Goal: Task Accomplishment & Management: Manage account settings

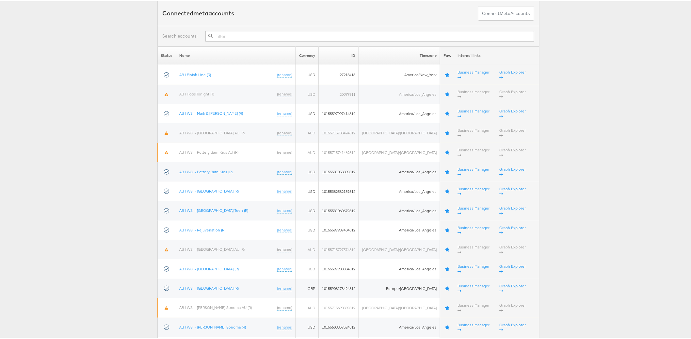
scroll to position [212, 0]
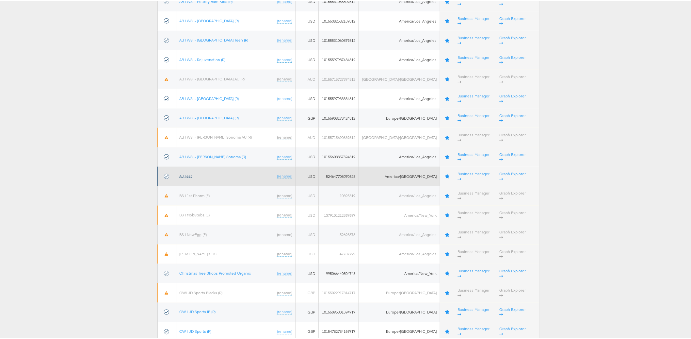
click at [188, 172] on link "AJ Test" at bounding box center [186, 174] width 13 height 5
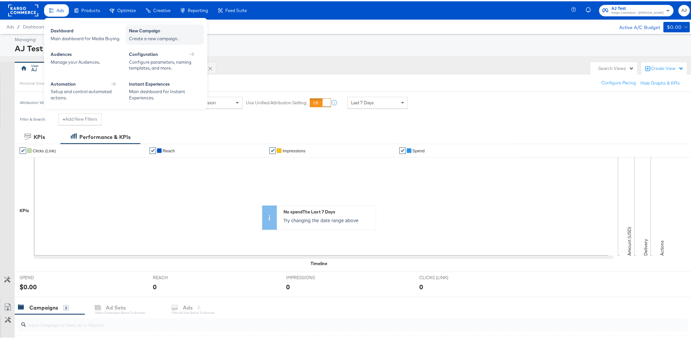
click at [166, 35] on div "Create a new campaign." at bounding box center [165, 37] width 72 height 6
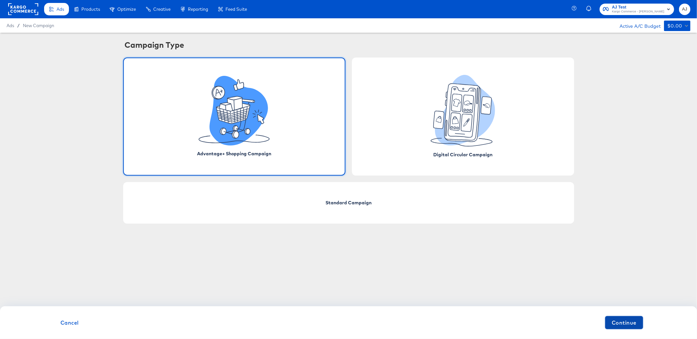
click at [628, 325] on span "Continue" at bounding box center [624, 322] width 25 height 9
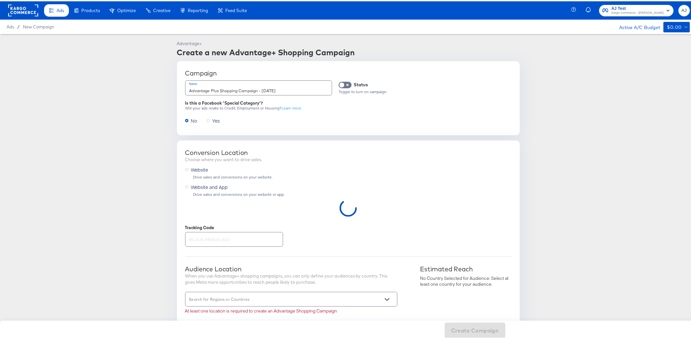
click at [215, 188] on span "Website and App" at bounding box center [209, 185] width 37 height 7
click at [0, 0] on input "Website and App" at bounding box center [0, 0] width 0 height 0
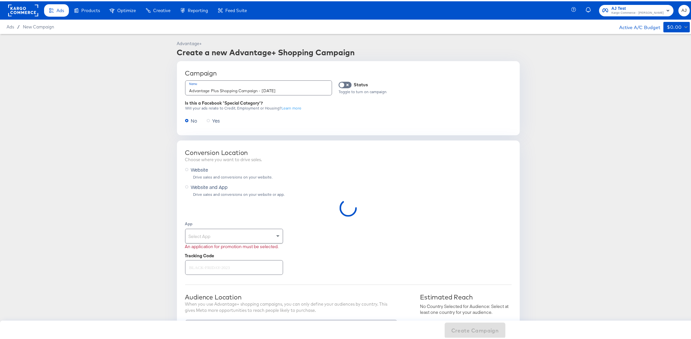
click at [197, 170] on span "Website" at bounding box center [199, 168] width 17 height 7
click at [0, 0] on input "Website" at bounding box center [0, 0] width 0 height 0
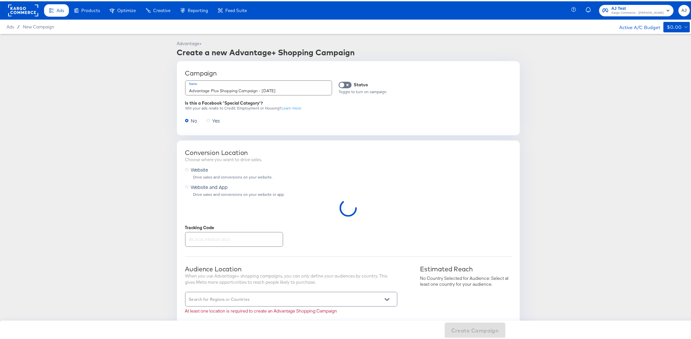
click at [112, 162] on article "Advantage+ Create a new Advantage+ Shopping Campaign Campaign Name Advantage Pl…" at bounding box center [348, 340] width 697 height 614
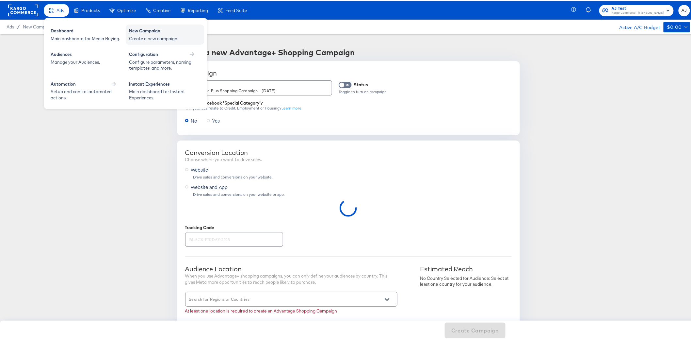
click at [161, 33] on div "New Campaign" at bounding box center [165, 30] width 72 height 8
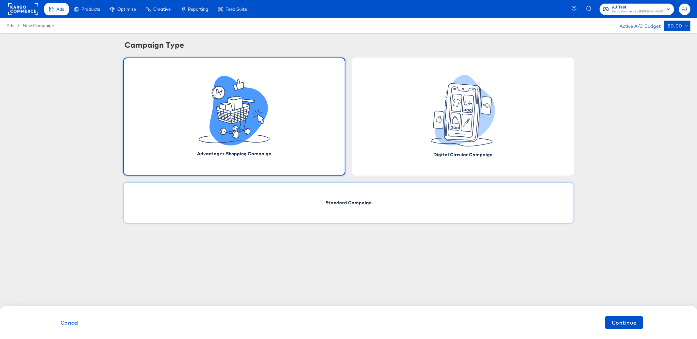
click at [283, 183] on div "Standard Campaign" at bounding box center [348, 203] width 451 height 42
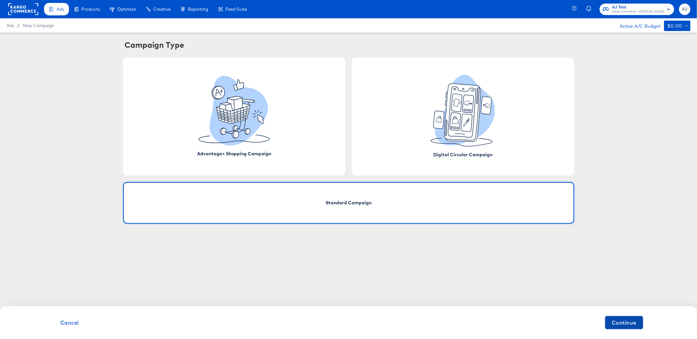
click at [623, 326] on span "Continue" at bounding box center [624, 322] width 25 height 9
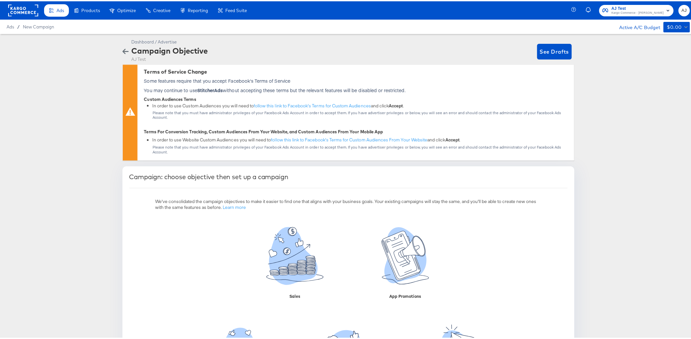
drag, startPoint x: 97, startPoint y: 169, endPoint x: 120, endPoint y: 93, distance: 79.8
click at [97, 169] on div "Dashboard / Advertise Campaign Objective AJ Test See Drafts Terms of Service Ch…" at bounding box center [348, 230] width 697 height 394
click at [91, 130] on div "Dashboard / Advertise Campaign Objective AJ Test See Drafts Terms of Service Ch…" at bounding box center [348, 230] width 697 height 394
click at [93, 124] on div "Dashboard / Advertise Campaign Objective AJ Test See Drafts Terms of Service Ch…" at bounding box center [348, 230] width 697 height 394
click at [646, 114] on div "Dashboard / Advertise Campaign Objective AJ Test See Drafts Terms of Service Ch…" at bounding box center [348, 230] width 697 height 394
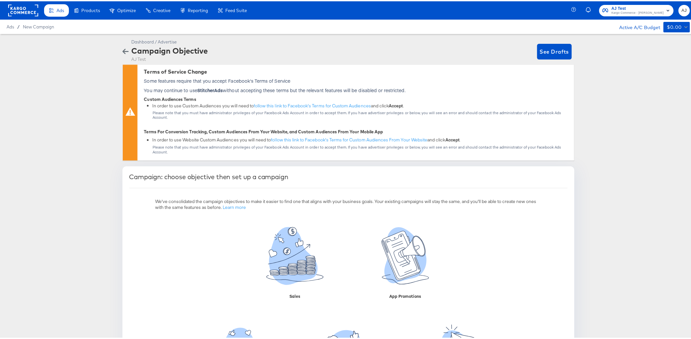
click at [73, 177] on div "Dashboard / Advertise Campaign Objective AJ Test See Drafts Terms of Service Ch…" at bounding box center [348, 230] width 697 height 394
click at [22, 8] on rect at bounding box center [23, 9] width 30 height 12
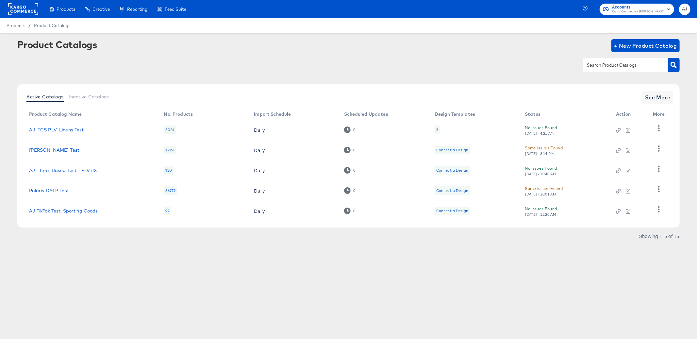
click at [165, 311] on div "Products Creative Reporting Feed Suite Accounts Kargo Commerce - Alex J AJ Prod…" at bounding box center [348, 169] width 697 height 339
click at [649, 98] on span "See More" at bounding box center [657, 97] width 25 height 9
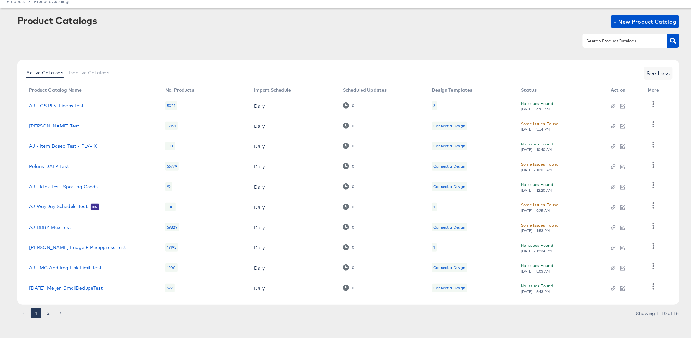
scroll to position [26, 0]
click at [44, 315] on button "2" at bounding box center [48, 311] width 10 height 10
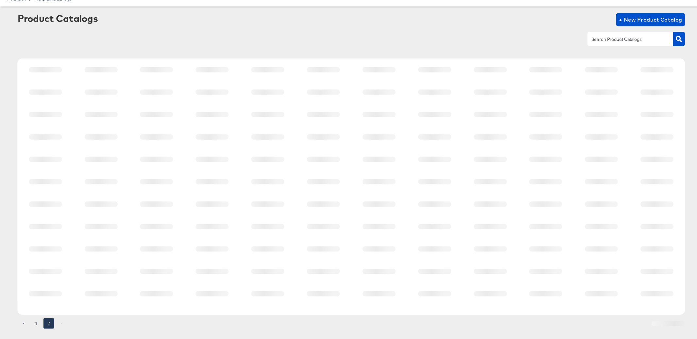
scroll to position [0, 0]
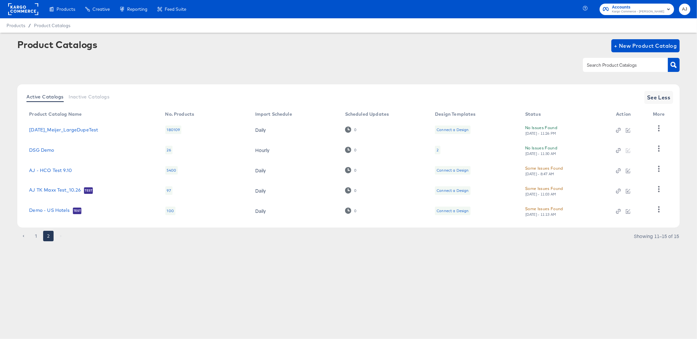
click at [430, 78] on div "Product Catalogs + New Product Catalog" at bounding box center [348, 59] width 662 height 40
click at [656, 150] on icon "button" at bounding box center [659, 148] width 6 height 6
click at [639, 159] on div "Business Manager" at bounding box center [631, 159] width 65 height 10
click at [642, 155] on div "Business Manager" at bounding box center [631, 159] width 65 height 10
click at [221, 278] on div "Products Products Product Catalogs Enhance Your Product Catalog, Map Them to Pu…" at bounding box center [348, 169] width 697 height 339
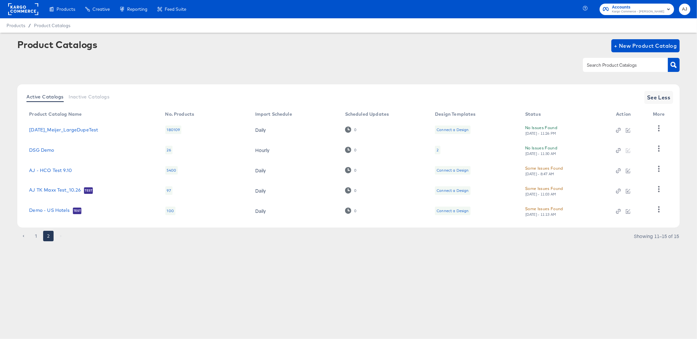
click at [164, 56] on div "Product Catalogs + New Product Catalog" at bounding box center [348, 59] width 662 height 40
click at [239, 265] on div "Products Products Product Catalogs Enhance Your Product Catalog, Map Them to Pu…" at bounding box center [348, 169] width 697 height 339
click at [358, 245] on article "Product Catalogs + New Product Catalog Active Catalogs Inactive Catalogs See Le…" at bounding box center [348, 148] width 697 height 231
click at [191, 297] on div "Products Products Product Catalogs Enhance Your Product Catalog, Map Them to Pu…" at bounding box center [348, 169] width 697 height 339
click at [278, 75] on div "Product Catalogs + New Product Catalog" at bounding box center [348, 59] width 662 height 40
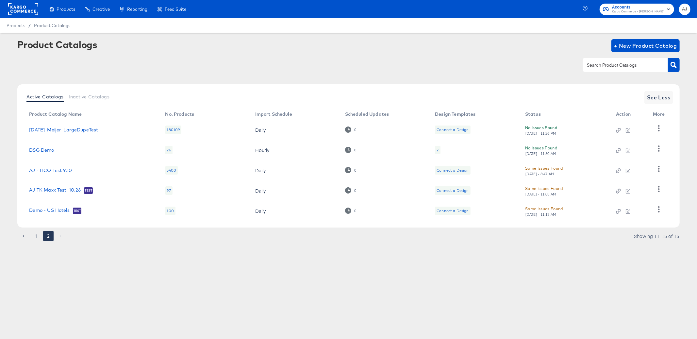
click at [395, 1] on div "Products Products Product Catalogs Enhance Your Product Catalog, Map Them to Pu…" at bounding box center [348, 9] width 697 height 18
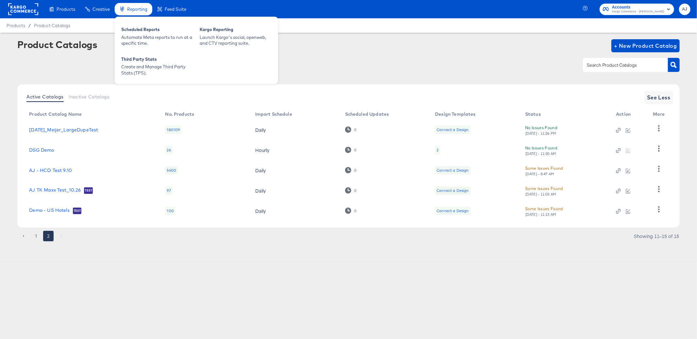
click at [200, 67] on div "Scheduled Reports Automate Meta reports to run at a specific time. Kargo Report…" at bounding box center [196, 50] width 163 height 67
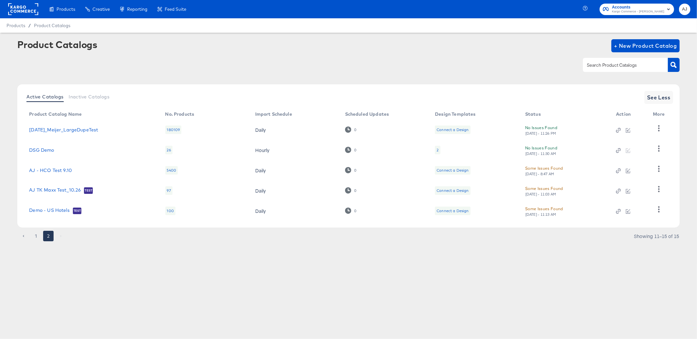
click at [75, 51] on div "Product Catalogs + New Product Catalog" at bounding box center [348, 45] width 662 height 13
click at [32, 10] on rect at bounding box center [23, 9] width 30 height 12
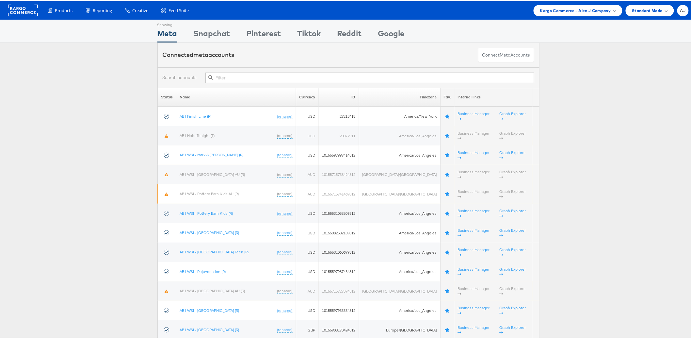
click at [253, 80] on input "text" at bounding box center [370, 76] width 329 height 10
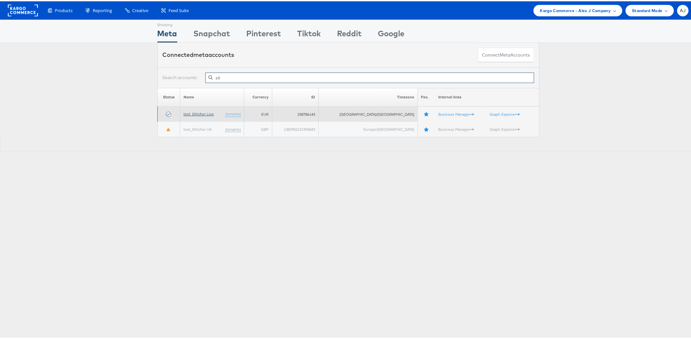
type input "sti"
click at [193, 113] on link "test_Stitcher Live" at bounding box center [199, 112] width 30 height 5
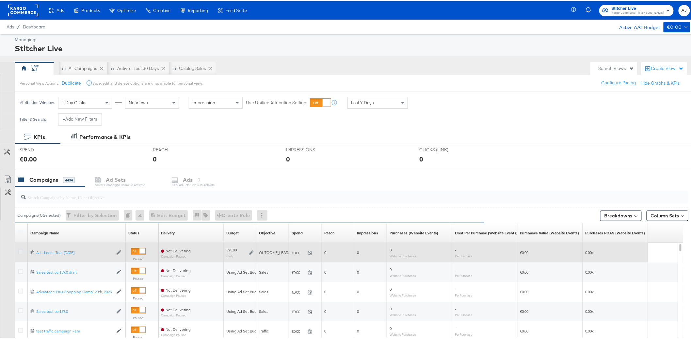
click at [21, 251] on icon at bounding box center [20, 250] width 5 height 5
click at [0, 0] on input "checkbox" at bounding box center [0, 0] width 0 height 0
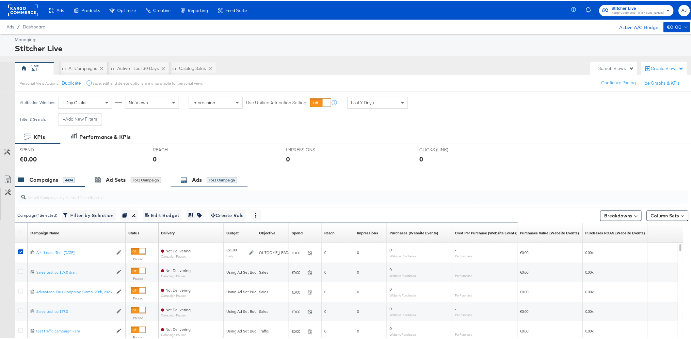
click at [215, 181] on div "for 1 Campaign" at bounding box center [222, 179] width 30 height 6
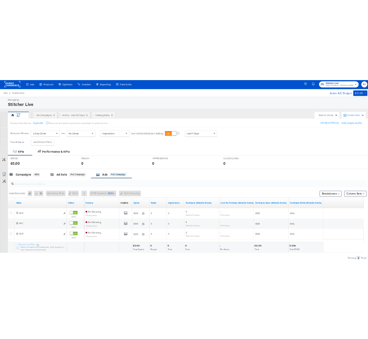
scroll to position [1, 0]
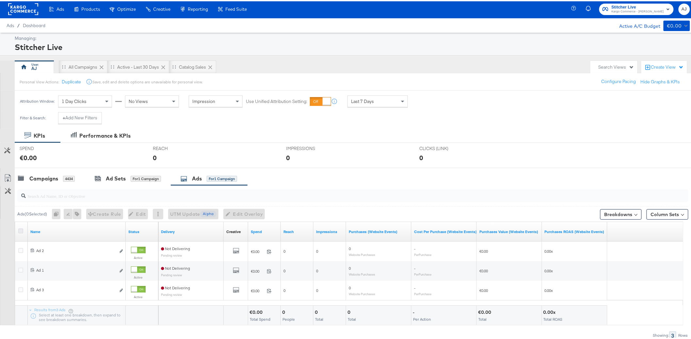
click at [20, 231] on icon at bounding box center [20, 229] width 5 height 5
click at [0, 0] on input "checkbox" at bounding box center [0, 0] width 0 height 0
click at [248, 217] on button "Edit Overlay Edit overlays for 3 ads" at bounding box center [241, 213] width 42 height 10
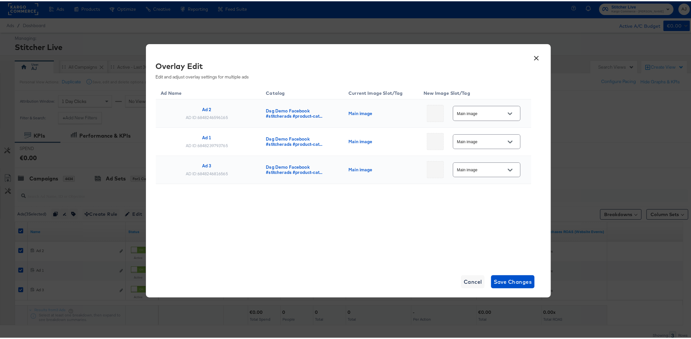
click at [512, 114] on div at bounding box center [511, 113] width 14 height 10
click at [508, 114] on icon "Open" at bounding box center [510, 112] width 5 height 5
drag, startPoint x: 415, startPoint y: 229, endPoint x: 411, endPoint y: 229, distance: 3.9
click at [415, 229] on div "Ad Name Catalog Current Image Slot/Tag New Image Slot/Tag Ad 2 AD ID: 684824659…" at bounding box center [344, 174] width 376 height 180
click at [391, 230] on div "Ad Name Catalog Current Image Slot/Tag New Image Slot/Tag Ad 2 AD ID: 684824659…" at bounding box center [344, 174] width 376 height 180
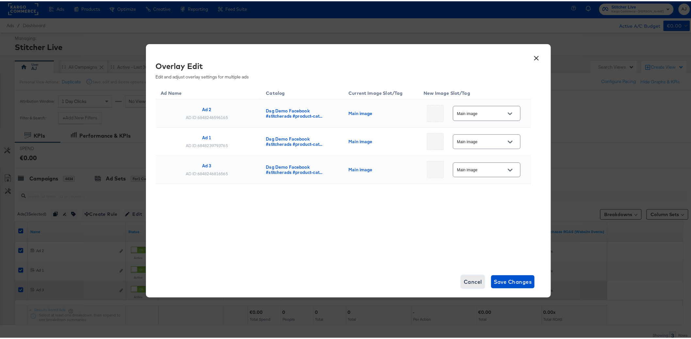
click at [473, 280] on span "Cancel" at bounding box center [473, 280] width 18 height 9
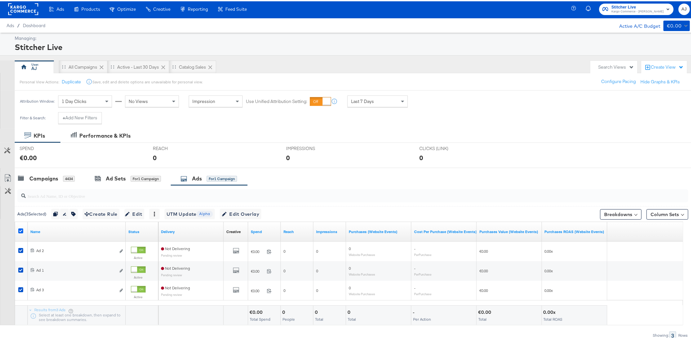
click at [20, 230] on icon at bounding box center [20, 229] width 5 height 5
click at [0, 0] on input "checkbox" at bounding box center [0, 0] width 0 height 0
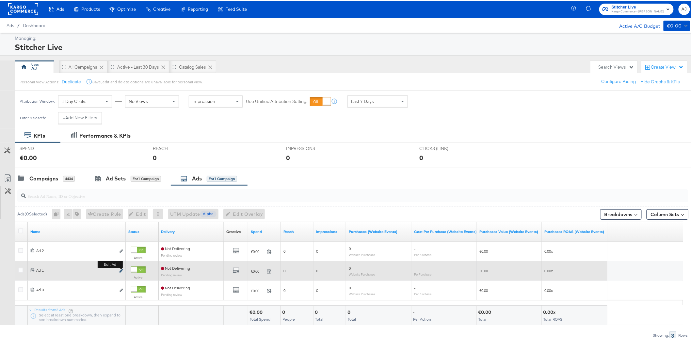
click at [122, 270] on icon "link" at bounding box center [121, 270] width 3 height 4
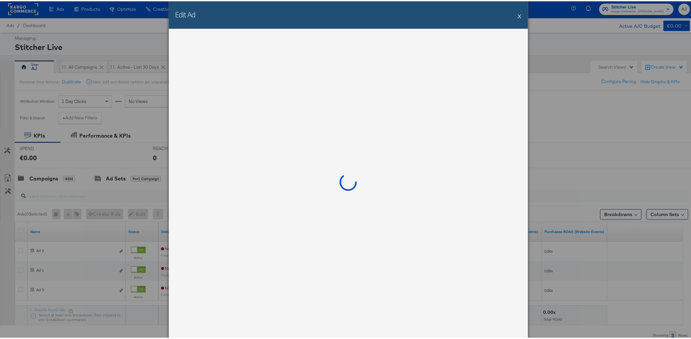
click at [518, 15] on button "X" at bounding box center [520, 14] width 4 height 13
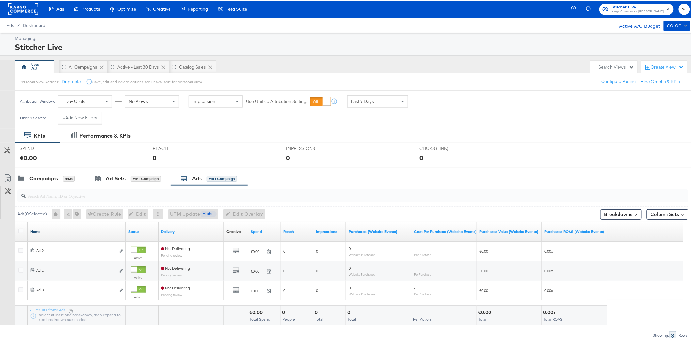
click at [36, 232] on link "Name" at bounding box center [76, 230] width 93 height 5
click at [41, 232] on link "Name ↓" at bounding box center [76, 230] width 93 height 5
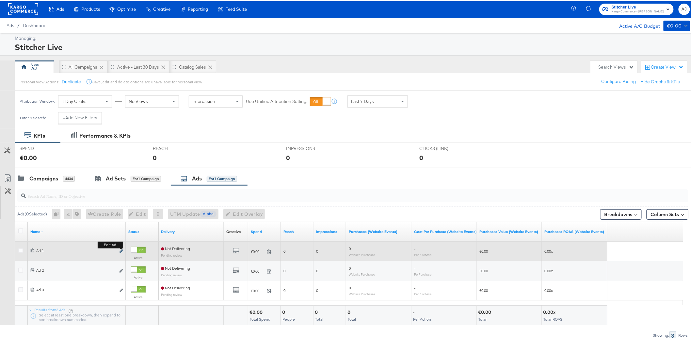
click at [120, 251] on icon "link" at bounding box center [121, 250] width 3 height 4
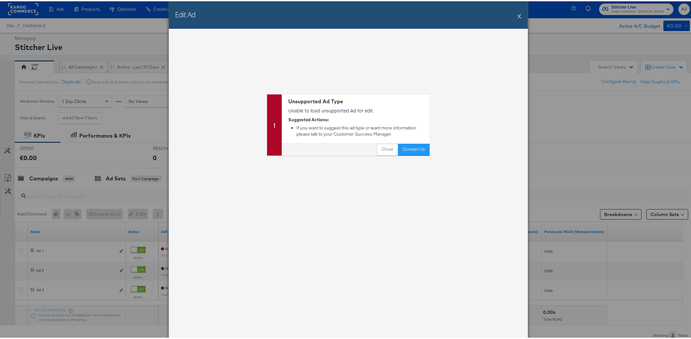
click at [313, 202] on div "Unsupported Ad Type Unable to load unsupported Ad for edit. Suggested Actions: …" at bounding box center [348, 182] width 359 height 311
click at [393, 148] on button "Close" at bounding box center [387, 148] width 21 height 12
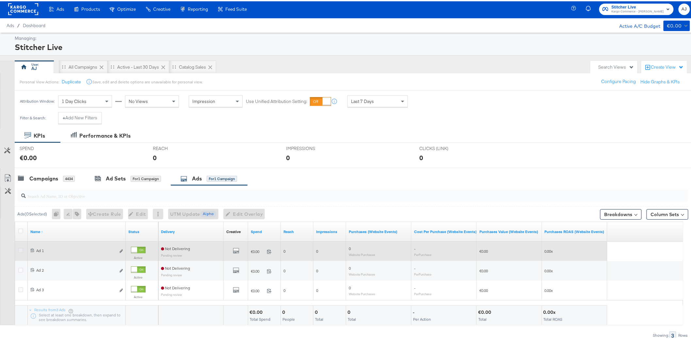
click at [19, 249] on icon at bounding box center [20, 249] width 5 height 5
click at [0, 0] on input "checkbox" at bounding box center [0, 0] width 0 height 0
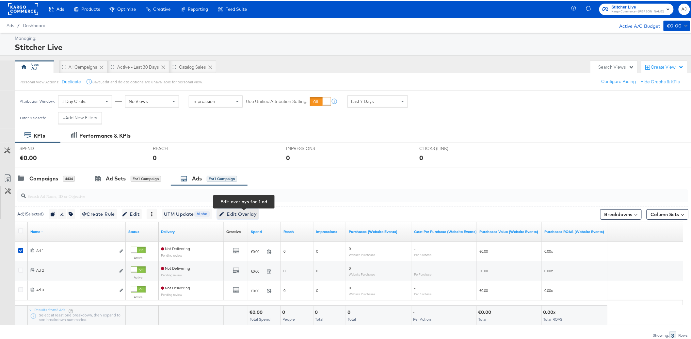
click at [250, 214] on span "Edit Overlay Edit overlays for 1 ad" at bounding box center [238, 213] width 38 height 8
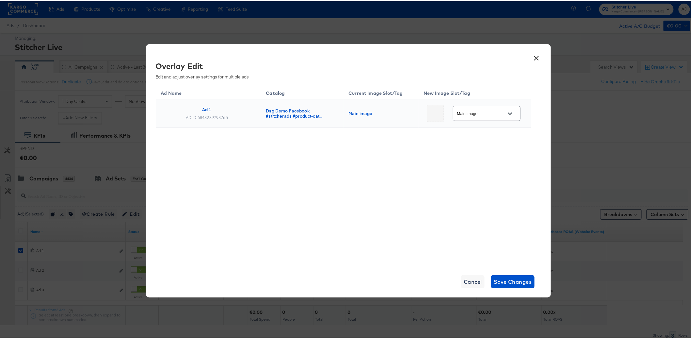
click at [431, 115] on div at bounding box center [435, 112] width 17 height 17
click at [355, 111] on div "Main image" at bounding box center [380, 111] width 62 height 5
click at [287, 113] on div "Dsg Demo Facebook #stitcherads #product-cat..." at bounding box center [301, 112] width 70 height 10
click at [506, 109] on button "Open" at bounding box center [511, 113] width 10 height 10
click at [496, 152] on div at bounding box center [501, 153] width 10 height 10
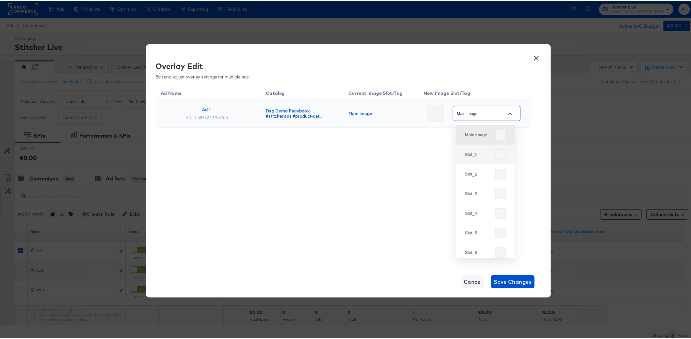
type input "Slot_1"
click at [482, 169] on div "Ad Name Catalog Current Image Slot/Tag New Image Slot/Tag Ad 1 AD ID: 684823979…" at bounding box center [344, 174] width 376 height 180
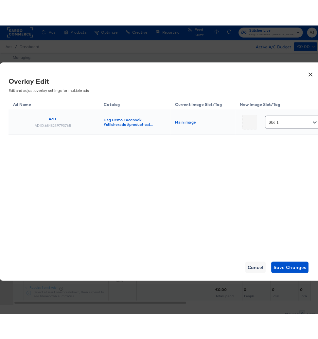
scroll to position [1, 0]
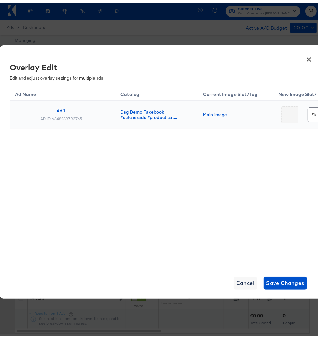
click at [273, 246] on div "Ad Name Catalog Current Image Slot/Tag New Image Slot/Tag Ad 1 AD ID: 684823979…" at bounding box center [198, 174] width 376 height 180
click at [285, 280] on span "Save Changes" at bounding box center [285, 280] width 38 height 9
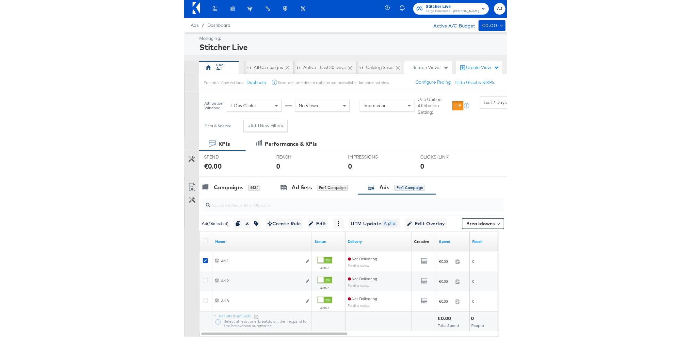
scroll to position [1, 0]
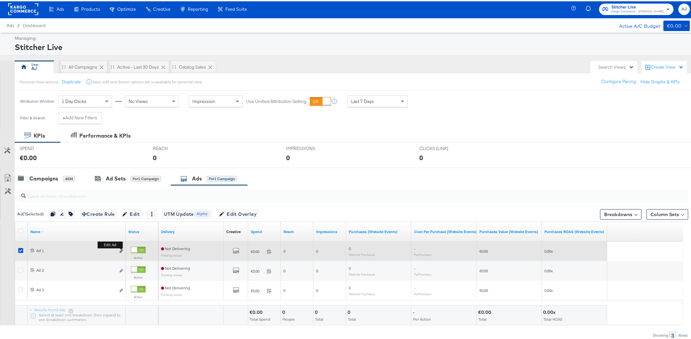
click at [121, 251] on icon "link" at bounding box center [121, 250] width 3 height 4
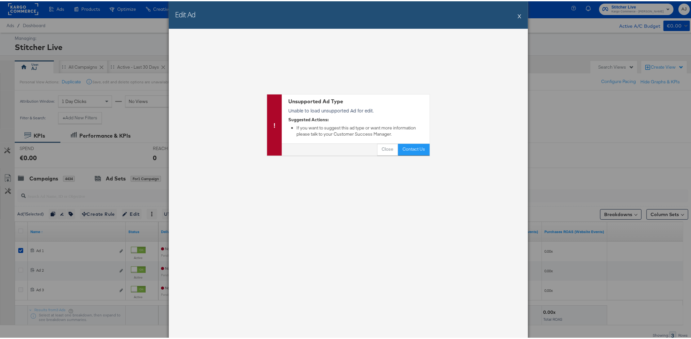
click at [518, 15] on button "X" at bounding box center [520, 14] width 4 height 13
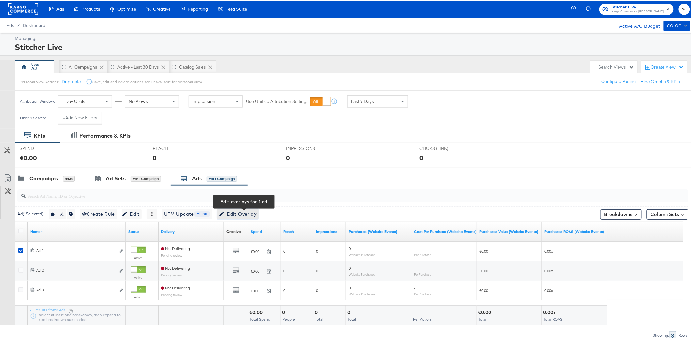
click at [242, 213] on span "Edit Overlay Edit overlays for 1 ad" at bounding box center [238, 213] width 38 height 8
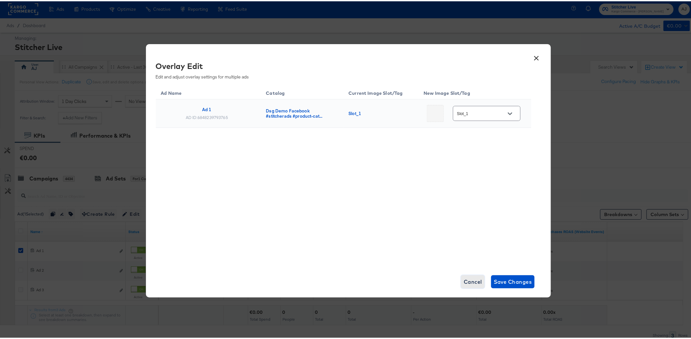
click at [468, 281] on span "Cancel" at bounding box center [473, 280] width 18 height 9
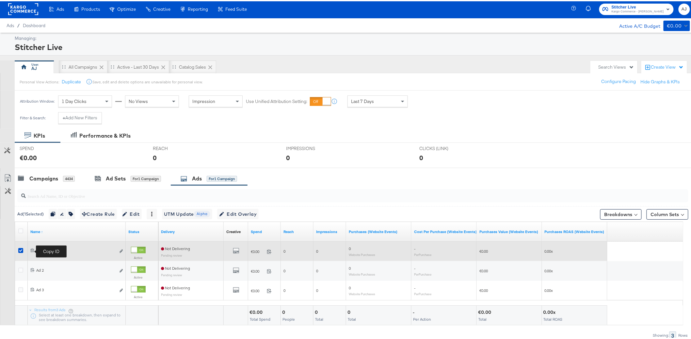
click at [31, 250] on icon at bounding box center [32, 249] width 4 height 4
click at [236, 251] on icon "default" at bounding box center [236, 249] width 7 height 7
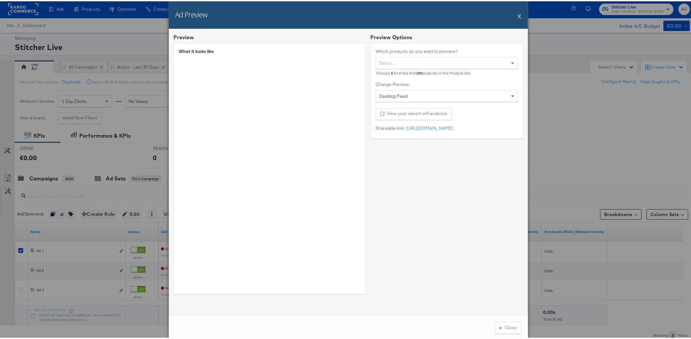
click at [431, 219] on div "Preview Options Which products do you want to preview? Select... Choose 5 from …" at bounding box center [447, 164] width 153 height 265
click at [518, 16] on button "X" at bounding box center [520, 14] width 4 height 13
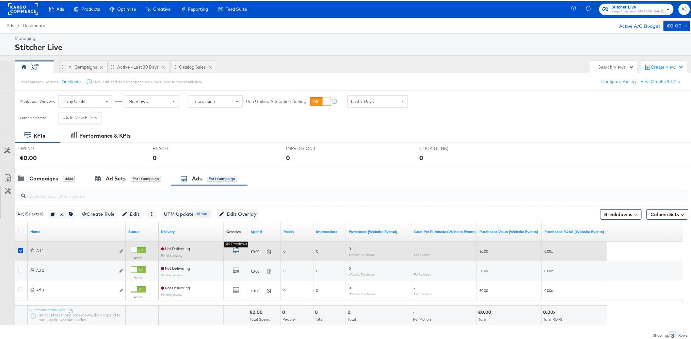
click at [238, 251] on icon "default" at bounding box center [236, 249] width 7 height 7
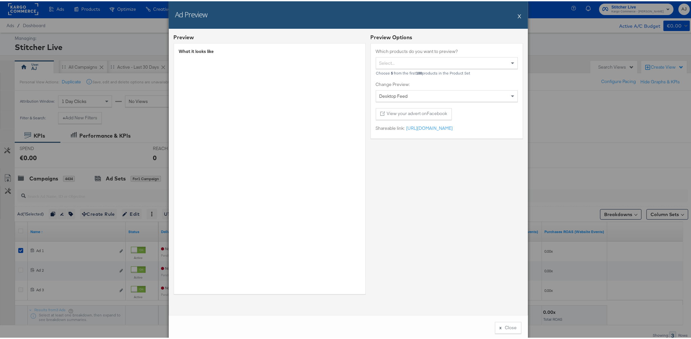
click at [518, 17] on button "X" at bounding box center [520, 14] width 4 height 13
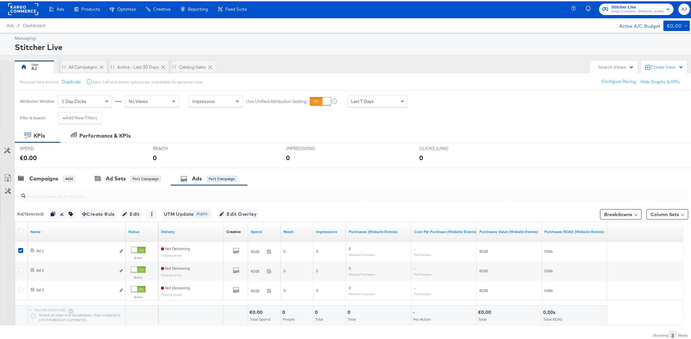
click at [302, 61] on div "AJ All Campaigns Active - Last 30 Days Catalog Sales" at bounding box center [301, 65] width 573 height 13
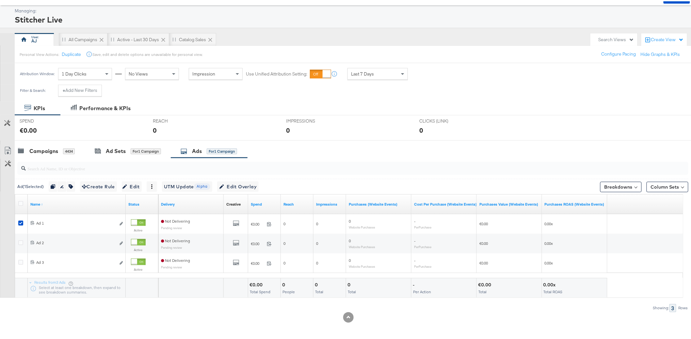
scroll to position [29, 0]
click at [257, 184] on span "Edit Overlay Edit overlays for 1 ad" at bounding box center [238, 185] width 38 height 8
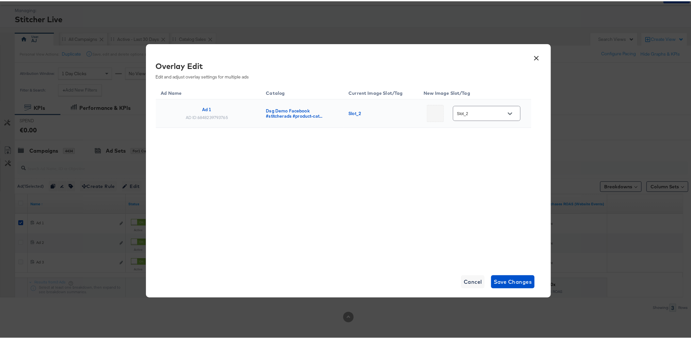
click at [357, 113] on div "Slot_2" at bounding box center [380, 111] width 62 height 5
click at [508, 113] on icon "Open" at bounding box center [510, 112] width 5 height 3
click at [370, 168] on div "Ad Name Catalog Current Image Slot/Tag New Image Slot/Tag Ad 1 AD ID: 684823979…" at bounding box center [344, 174] width 376 height 180
click at [469, 282] on span "Cancel" at bounding box center [473, 280] width 18 height 9
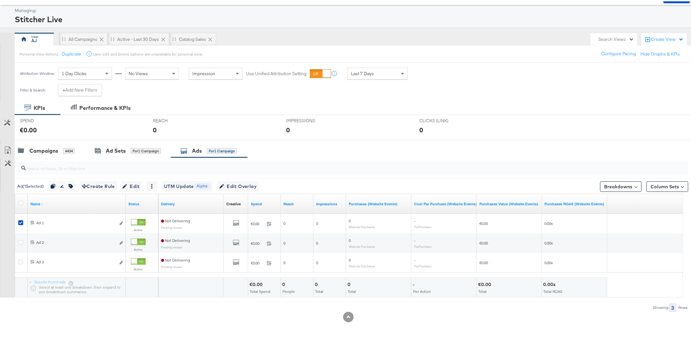
click at [292, 29] on div "Managing: Stitcher Live AJ All Campaigns Active - Last 30 Days Catalog Sales Se…" at bounding box center [348, 171] width 697 height 335
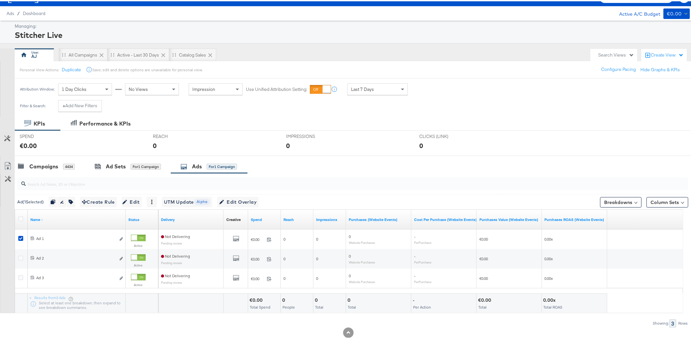
scroll to position [0, 0]
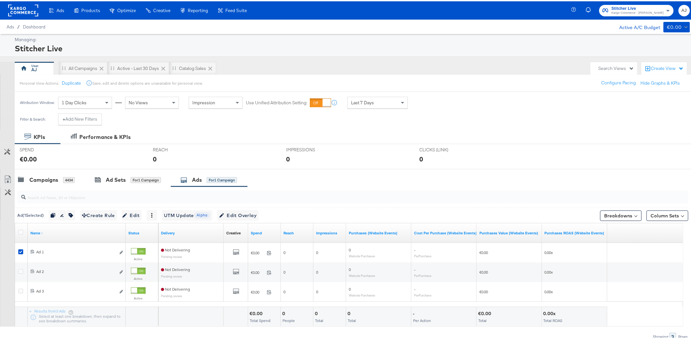
click at [290, 47] on div "Stitcher Live" at bounding box center [352, 47] width 674 height 11
click at [383, 47] on div "Stitcher Live" at bounding box center [352, 47] width 674 height 11
click at [492, 47] on div "Stitcher Live" at bounding box center [352, 47] width 674 height 11
click at [391, 62] on div "AJ All Campaigns Active - Last 30 Days Catalog Sales" at bounding box center [301, 66] width 573 height 13
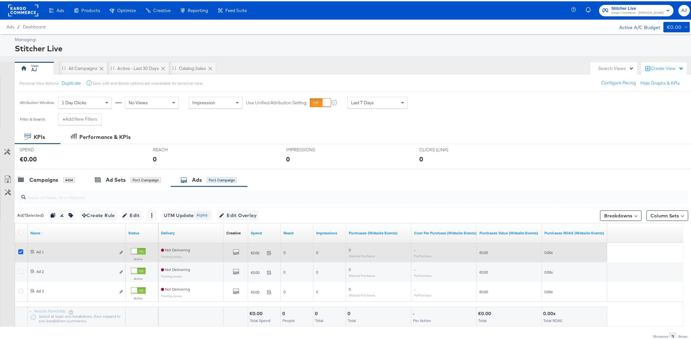
click at [20, 250] on icon at bounding box center [20, 250] width 5 height 5
click at [0, 0] on input "checkbox" at bounding box center [0, 0] width 0 height 0
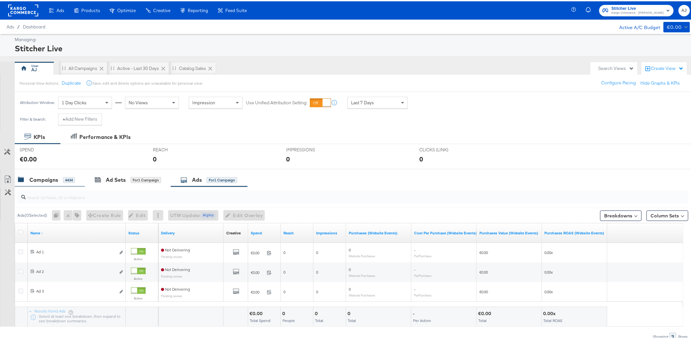
click at [51, 182] on div "Campaigns" at bounding box center [43, 179] width 29 height 8
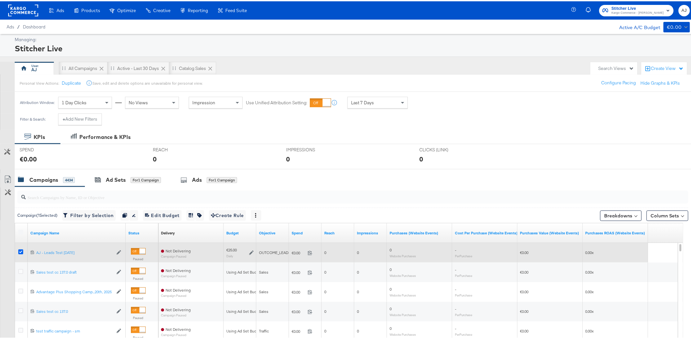
click at [20, 251] on icon at bounding box center [20, 250] width 5 height 5
click at [0, 0] on input "checkbox" at bounding box center [0, 0] width 0 height 0
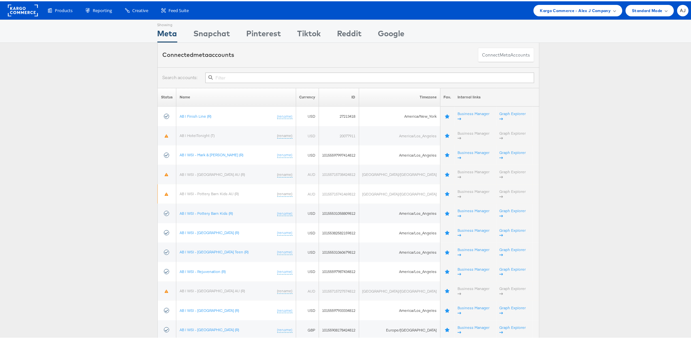
click at [574, 14] on div "Kargo Commerce - Alex J Company" at bounding box center [578, 9] width 89 height 11
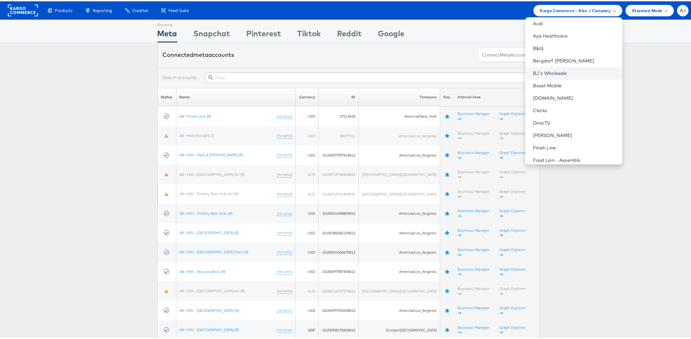
scroll to position [182, 0]
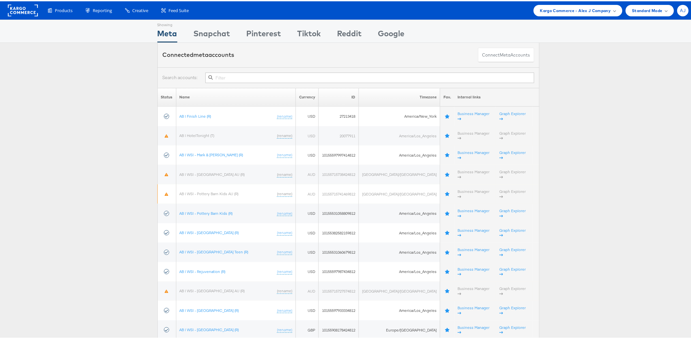
click at [681, 10] on div "AJ" at bounding box center [683, 9] width 11 height 11
click at [637, 76] on link "Internal Dashboard" at bounding box center [656, 75] width 56 height 7
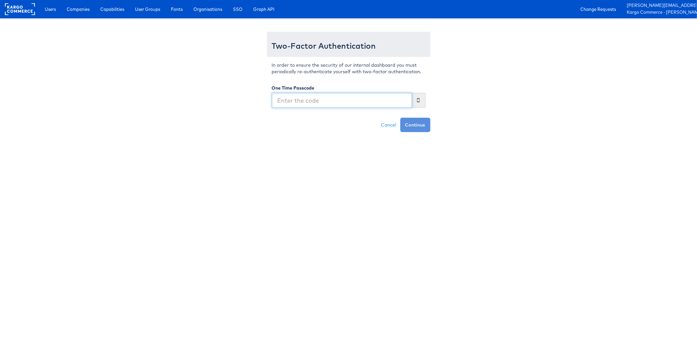
click at [305, 100] on input "text" at bounding box center [342, 100] width 140 height 15
type input "483944"
click at [420, 130] on button "Continue" at bounding box center [415, 125] width 30 height 14
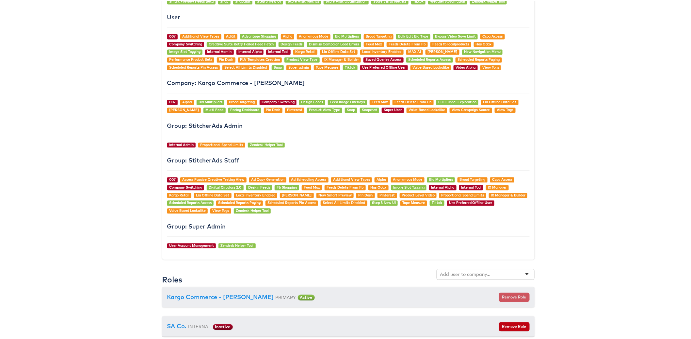
scroll to position [632, 0]
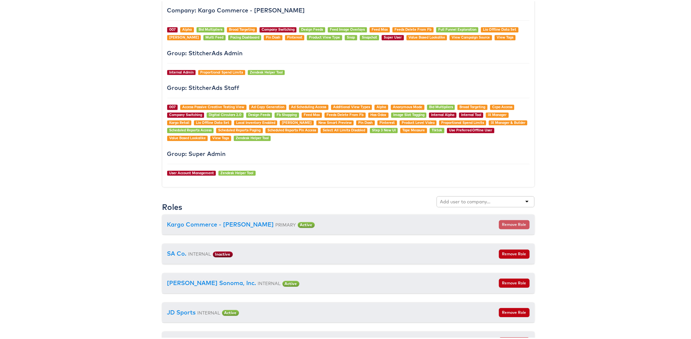
click at [495, 209] on div "Roles" at bounding box center [348, 204] width 373 height 18
click at [493, 204] on div at bounding box center [486, 200] width 98 height 11
type input "car"
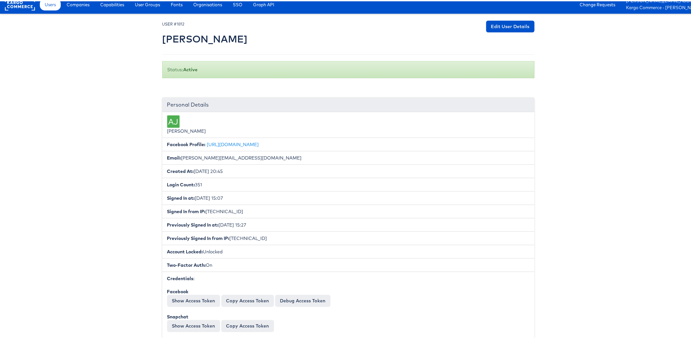
scroll to position [0, 0]
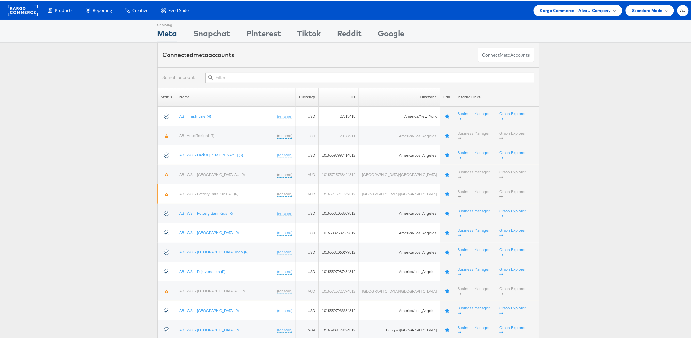
click at [587, 12] on span "Kargo Commerce - Alex J Company" at bounding box center [575, 9] width 71 height 7
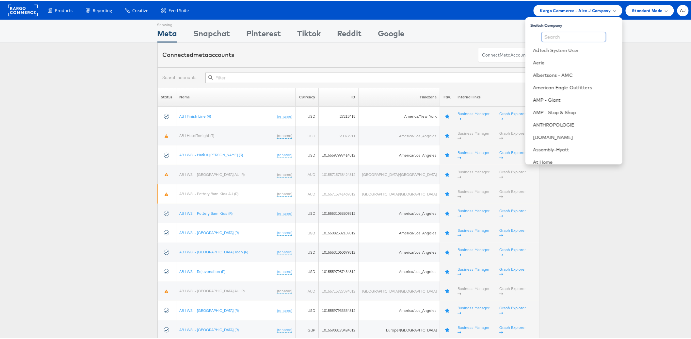
click at [574, 33] on input "text" at bounding box center [574, 35] width 65 height 10
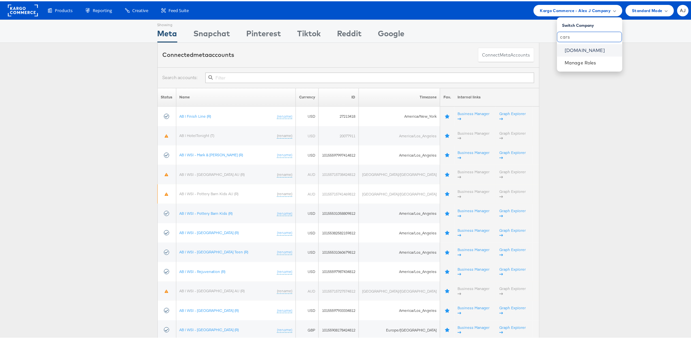
type input "cars"
click at [573, 52] on link "[DOMAIN_NAME]" at bounding box center [591, 49] width 52 height 7
click at [578, 50] on link "[DOMAIN_NAME]" at bounding box center [591, 49] width 52 height 7
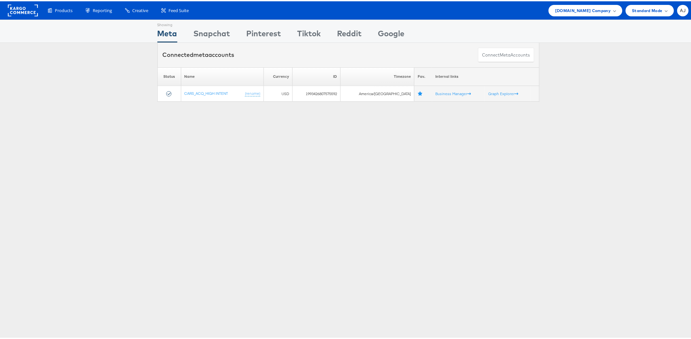
click at [100, 140] on div "Showing Meta Showing [GEOGRAPHIC_DATA] Showing Pinterest Showing Tiktok Showing…" at bounding box center [348, 181] width 697 height 327
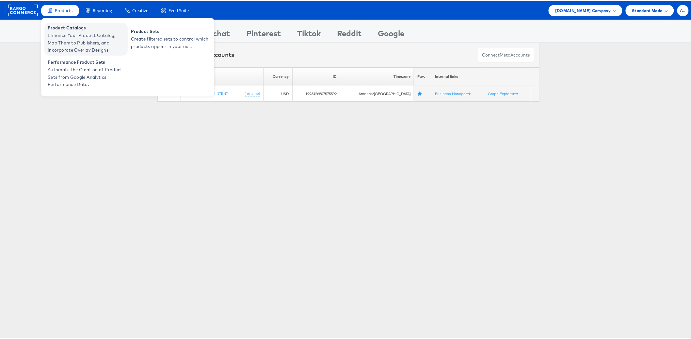
click at [85, 39] on span "Enhance Your Product Catalog, Map Them to Publishers, and Incorporate Overlay D…" at bounding box center [87, 41] width 78 height 22
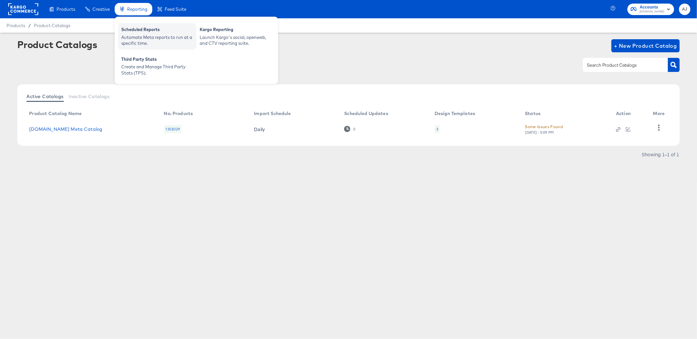
click at [145, 46] on div "Automate Meta reports to run at a specific time." at bounding box center [157, 40] width 72 height 12
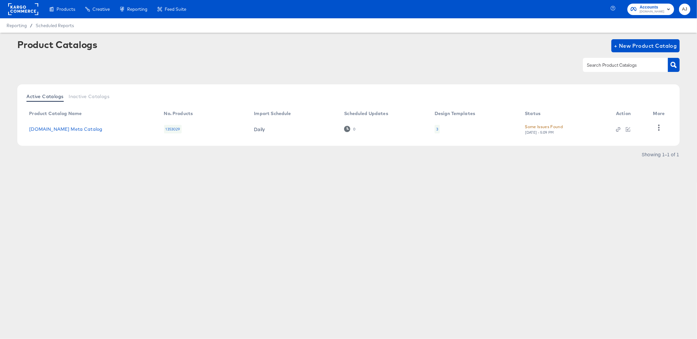
click at [143, 46] on div "Product Catalogs + New Product Catalog" at bounding box center [348, 45] width 662 height 13
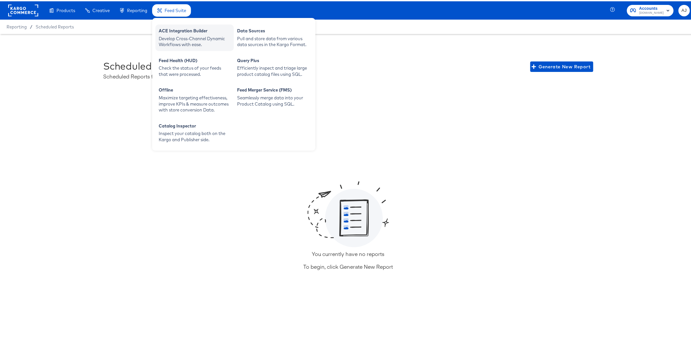
click at [174, 44] on div "Develop Cross-Channel Dynamic Workflows with ease." at bounding box center [195, 40] width 72 height 12
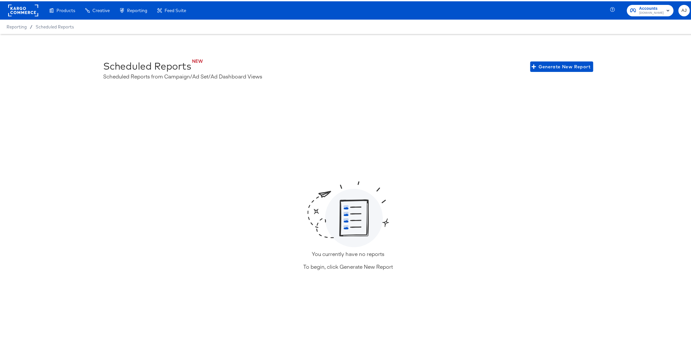
click at [119, 131] on div "You currently have no reports To begin, click Generate New Report" at bounding box center [349, 225] width 632 height 255
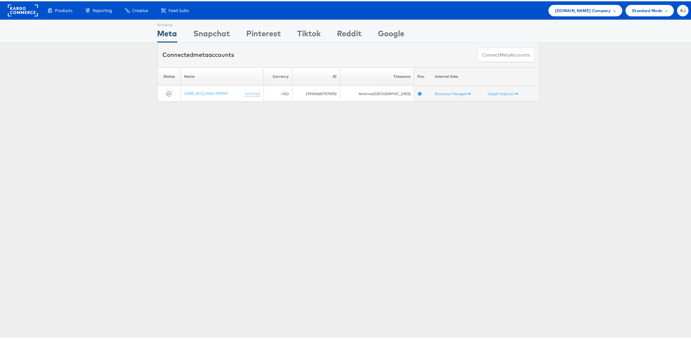
drag, startPoint x: 150, startPoint y: 149, endPoint x: 185, endPoint y: 134, distance: 37.5
click at [150, 149] on div "Showing Meta Showing Snapchat Showing Pinterest Showing Tiktok Showing Reddit S…" at bounding box center [348, 181] width 697 height 327
click at [612, 11] on div "Cars.com Company" at bounding box center [586, 9] width 74 height 11
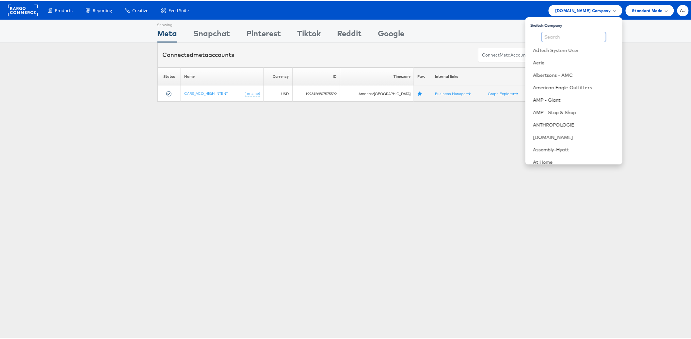
click at [567, 39] on input "text" at bounding box center [574, 35] width 65 height 10
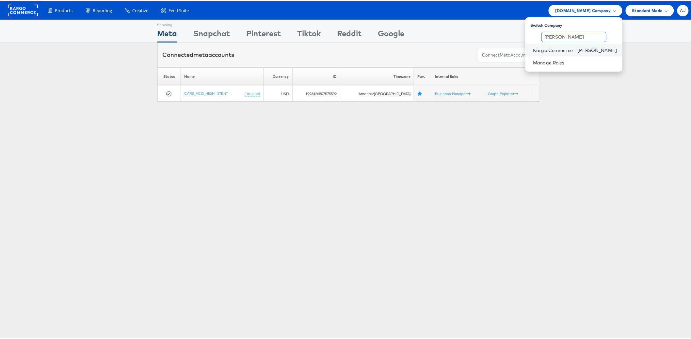
type input "alex j"
click at [578, 46] on link "Kargo Commerce - [PERSON_NAME]" at bounding box center [576, 49] width 84 height 7
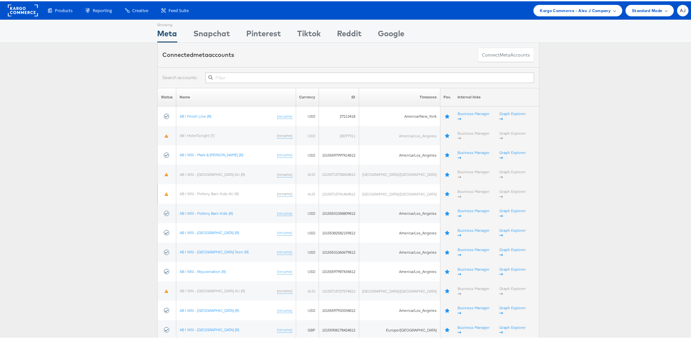
click at [233, 80] on input "text" at bounding box center [370, 76] width 329 height 10
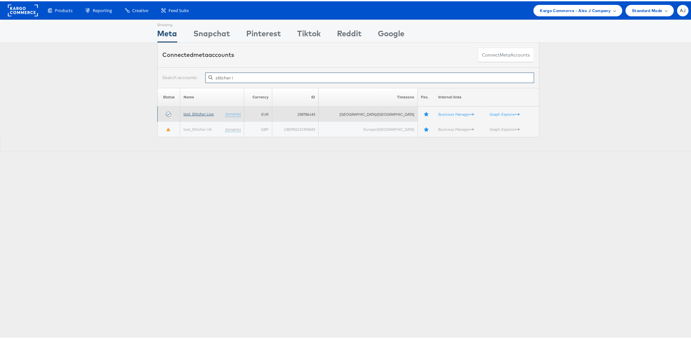
type input "stitcher i"
click at [213, 112] on link "test_Stitcher Live" at bounding box center [199, 112] width 30 height 5
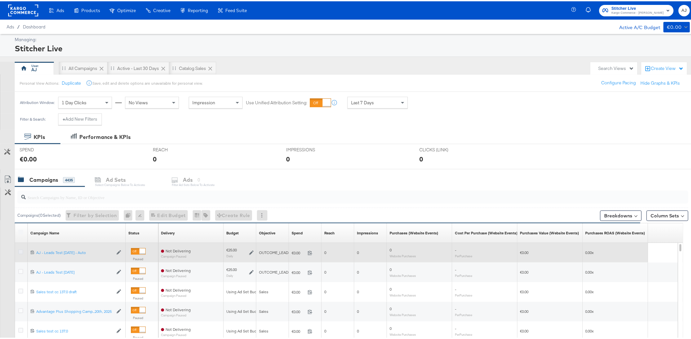
click at [22, 252] on icon at bounding box center [20, 250] width 5 height 5
click at [0, 0] on input "checkbox" at bounding box center [0, 0] width 0 height 0
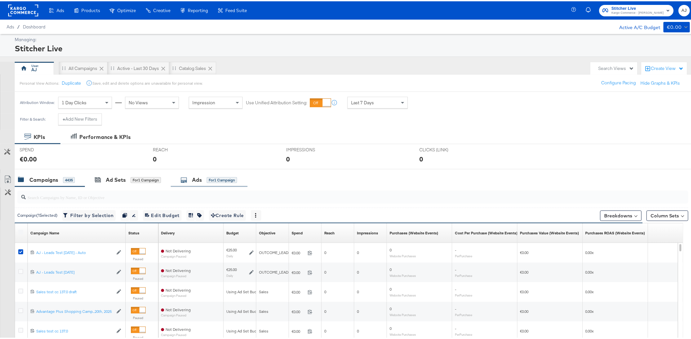
click at [209, 182] on div "Ads for 1 Campaign" at bounding box center [209, 179] width 57 height 8
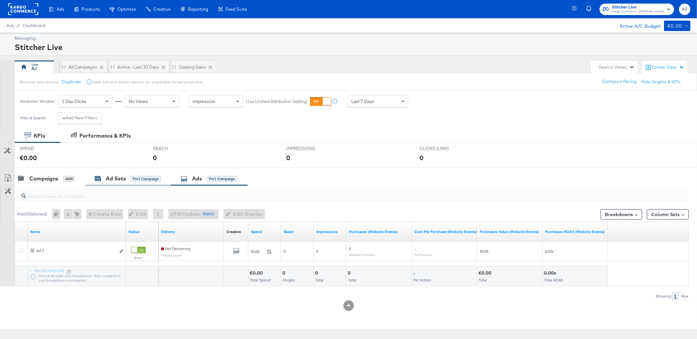
click at [115, 181] on div "Ad Sets" at bounding box center [116, 179] width 20 height 8
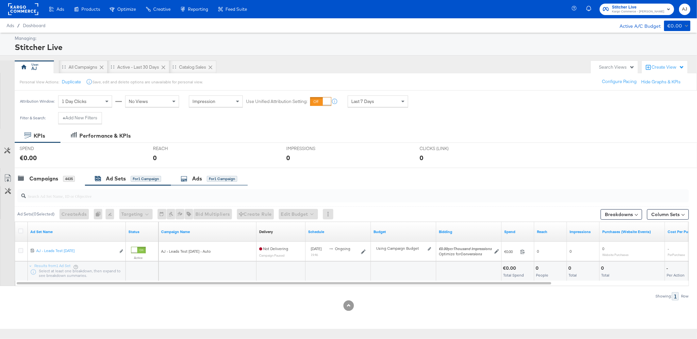
click at [192, 181] on div "Ads for 1 Campaign" at bounding box center [209, 179] width 57 height 8
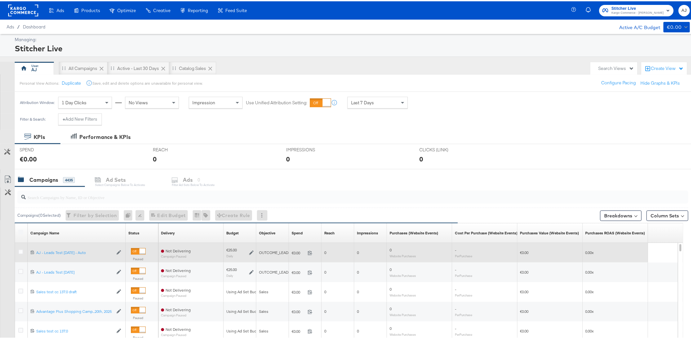
drag, startPoint x: 21, startPoint y: 251, endPoint x: 28, endPoint y: 249, distance: 7.1
click at [21, 251] on icon at bounding box center [20, 250] width 5 height 5
click at [0, 0] on input "checkbox" at bounding box center [0, 0] width 0 height 0
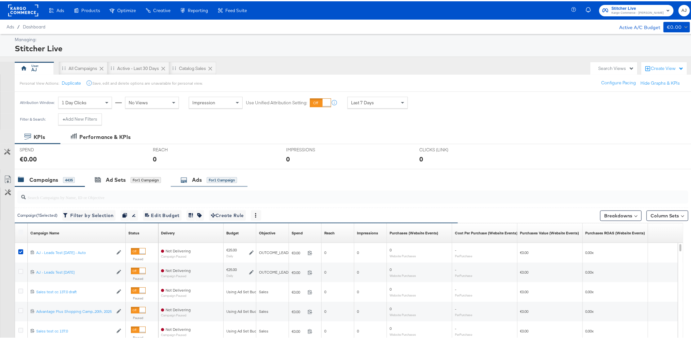
click at [200, 176] on div "Ads" at bounding box center [197, 179] width 10 height 8
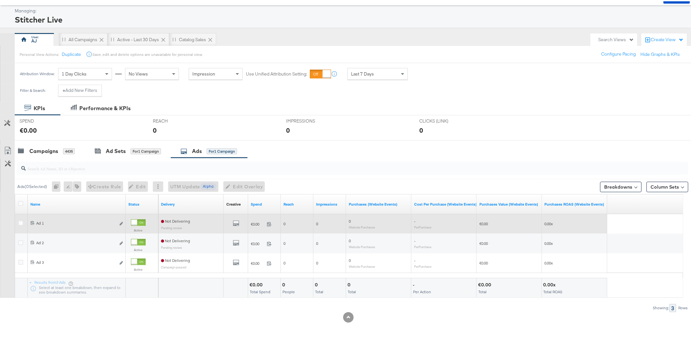
scroll to position [29, 0]
click at [122, 224] on icon "link" at bounding box center [121, 222] width 3 height 4
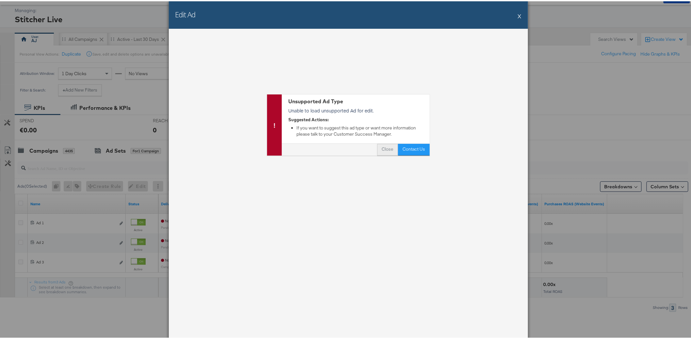
click at [384, 151] on button "Close" at bounding box center [387, 148] width 21 height 12
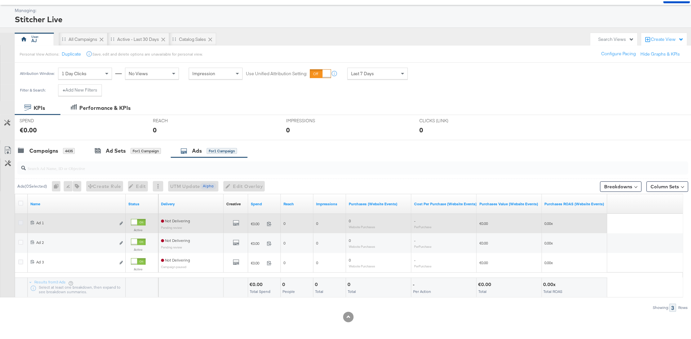
click at [20, 222] on icon at bounding box center [20, 221] width 5 height 5
click at [0, 0] on input "checkbox" at bounding box center [0, 0] width 0 height 0
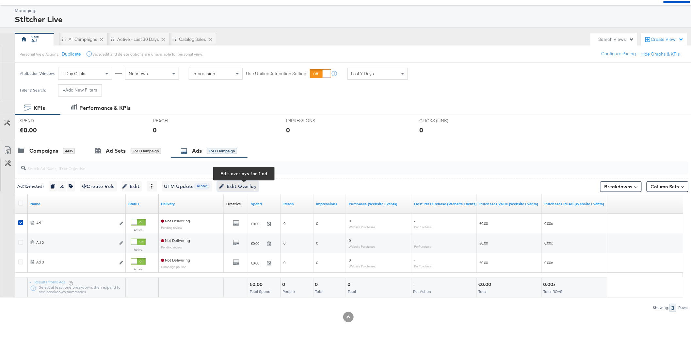
click at [249, 185] on span "Edit Overlay Edit overlays for 1 ad" at bounding box center [238, 185] width 38 height 8
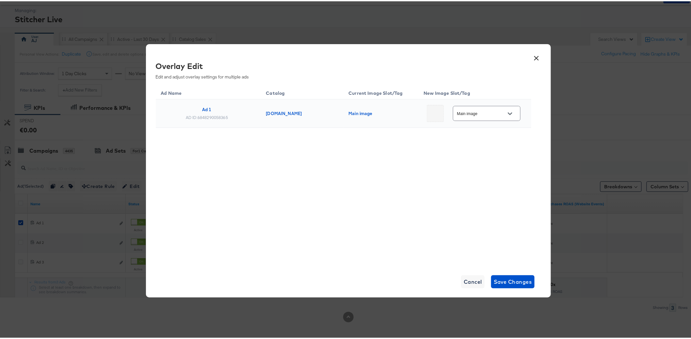
click at [497, 119] on div "Main image" at bounding box center [487, 112] width 68 height 15
click at [509, 114] on button "Open" at bounding box center [511, 113] width 10 height 10
click at [496, 156] on div at bounding box center [501, 153] width 10 height 10
type input "Slot_1"
click at [511, 280] on span "Save Changes" at bounding box center [513, 280] width 38 height 9
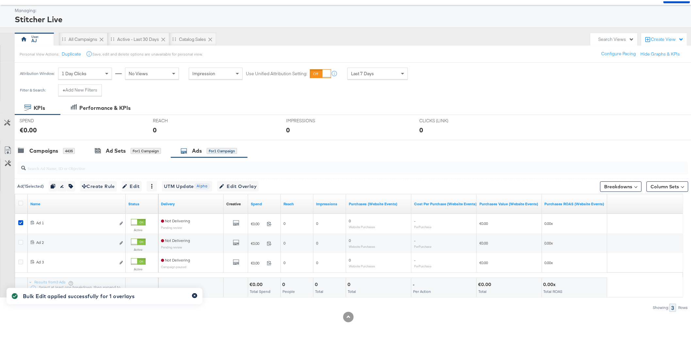
click at [194, 296] on icon "button" at bounding box center [194, 294] width 3 height 4
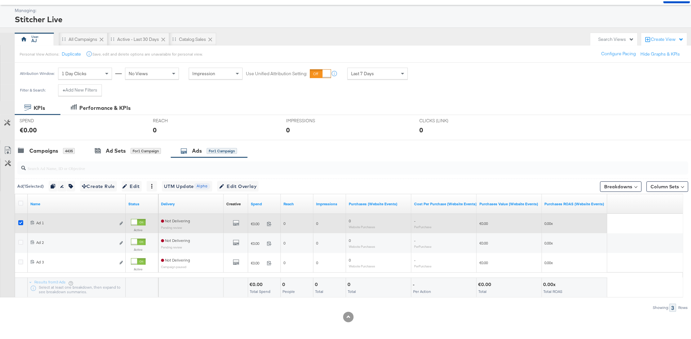
click at [22, 223] on icon at bounding box center [20, 221] width 5 height 5
click at [0, 0] on input "checkbox" at bounding box center [0, 0] width 0 height 0
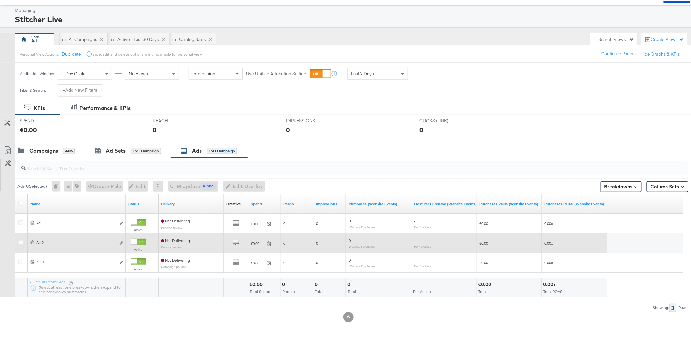
drag, startPoint x: 21, startPoint y: 242, endPoint x: 21, endPoint y: 245, distance: 3.3
click at [21, 242] on icon at bounding box center [20, 241] width 5 height 5
click at [0, 0] on input "checkbox" at bounding box center [0, 0] width 0 height 0
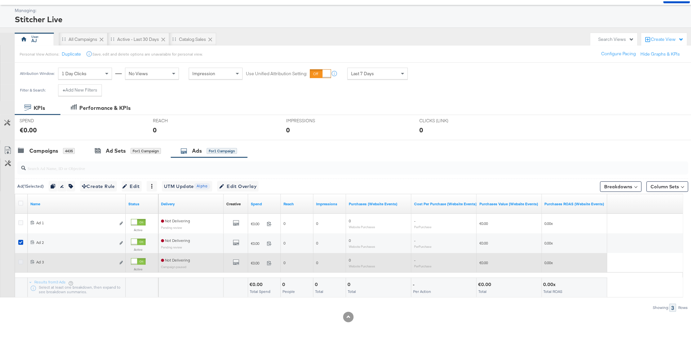
click at [21, 262] on icon at bounding box center [20, 260] width 5 height 5
click at [0, 0] on input "checkbox" at bounding box center [0, 0] width 0 height 0
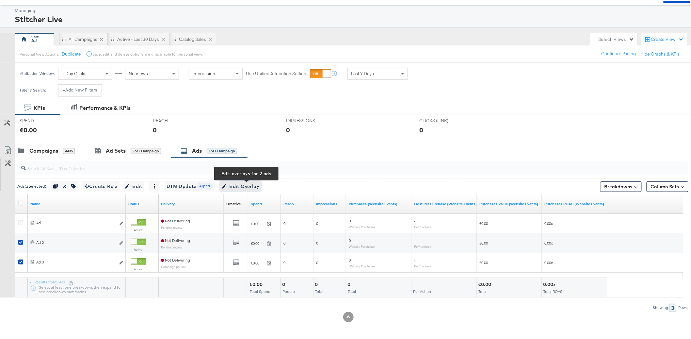
click at [242, 186] on span "Edit Overlay Edit overlays for 2 ads" at bounding box center [241, 185] width 38 height 8
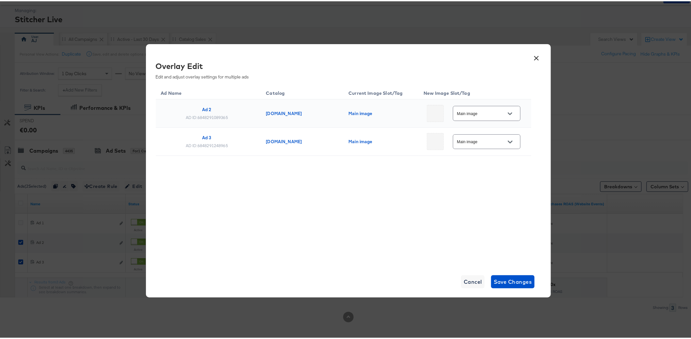
click at [504, 108] on div at bounding box center [511, 113] width 14 height 10
click at [514, 116] on div "Main image" at bounding box center [487, 112] width 68 height 15
click at [510, 114] on div at bounding box center [511, 113] width 14 height 10
click at [506, 115] on button "Open" at bounding box center [511, 113] width 10 height 10
click at [496, 171] on div at bounding box center [501, 173] width 10 height 10
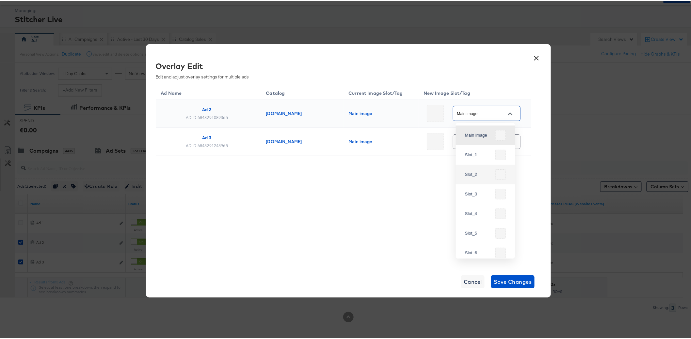
type input "Slot_2"
click at [493, 142] on input "Main image" at bounding box center [482, 141] width 52 height 8
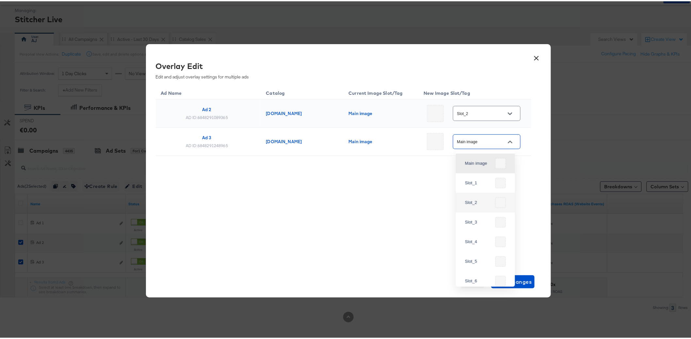
click at [496, 199] on div at bounding box center [501, 201] width 10 height 10
type input "Slot_2"
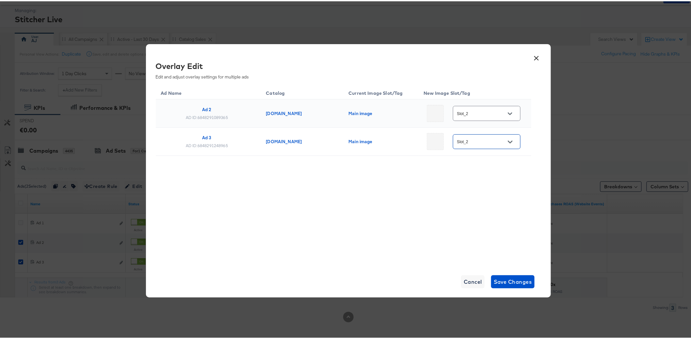
click at [504, 222] on div "Ad Name Catalog Current Image Slot/Tag New Image Slot/Tag Ad [DATE] ID: 6848291…" at bounding box center [344, 174] width 376 height 180
click at [509, 280] on span "Save Changes" at bounding box center [513, 280] width 38 height 9
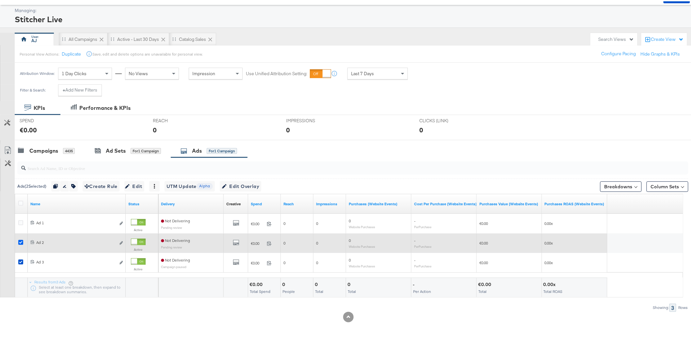
click at [20, 241] on icon at bounding box center [20, 241] width 5 height 5
click at [0, 0] on input "checkbox" at bounding box center [0, 0] width 0 height 0
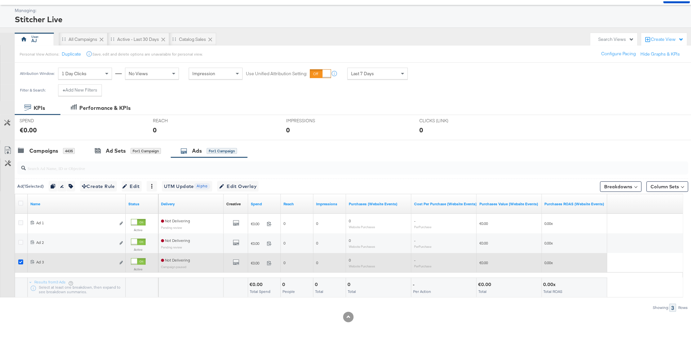
click at [20, 260] on icon at bounding box center [20, 260] width 5 height 5
click at [0, 0] on input "checkbox" at bounding box center [0, 0] width 0 height 0
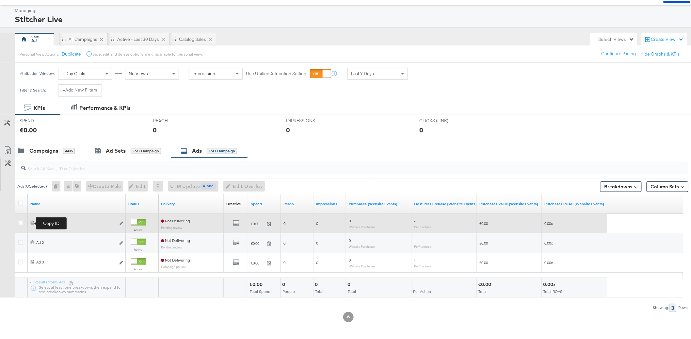
click at [34, 222] on icon at bounding box center [32, 221] width 4 height 4
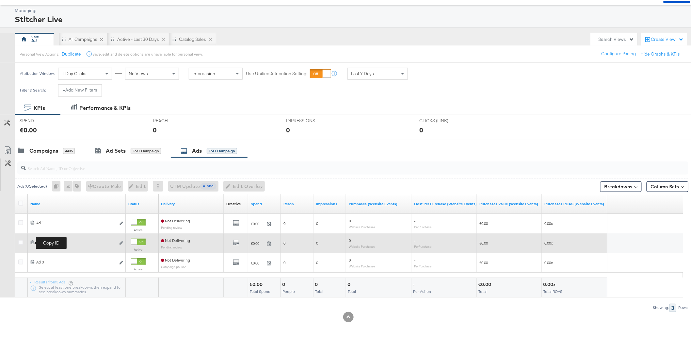
click at [32, 241] on icon at bounding box center [33, 241] width 4 height 4
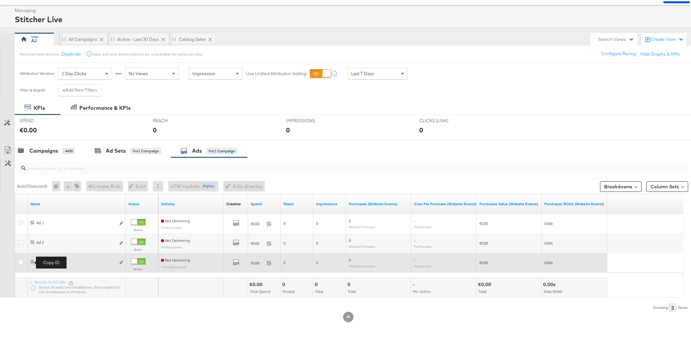
click at [33, 262] on span at bounding box center [33, 260] width 6 height 5
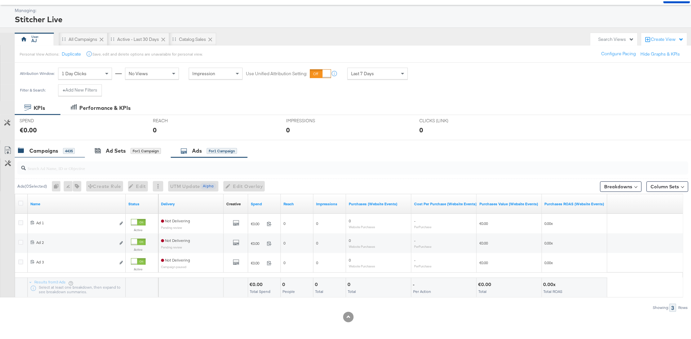
click at [51, 148] on div "Campaigns" at bounding box center [43, 150] width 29 height 8
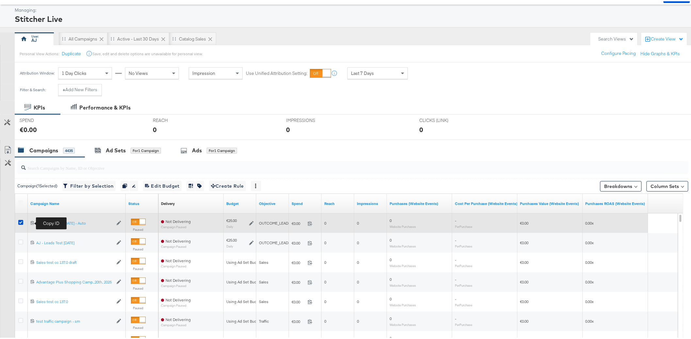
click at [31, 222] on icon at bounding box center [32, 221] width 4 height 4
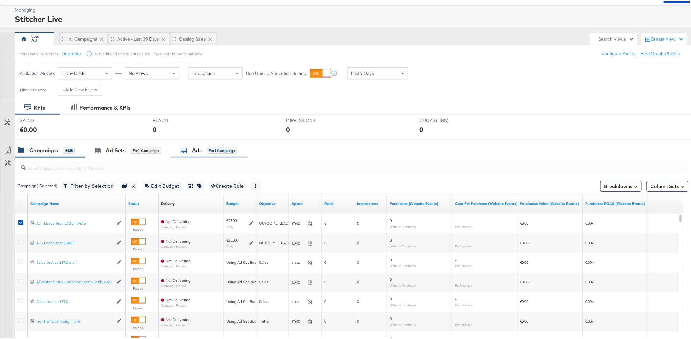
click at [218, 144] on div "Ads for 1 Campaign" at bounding box center [209, 149] width 77 height 14
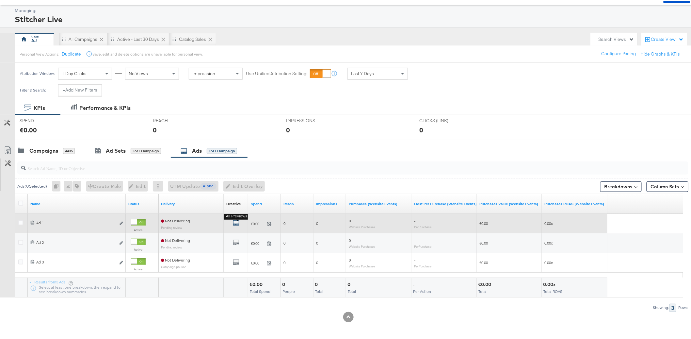
click at [237, 222] on icon "default" at bounding box center [236, 221] width 7 height 7
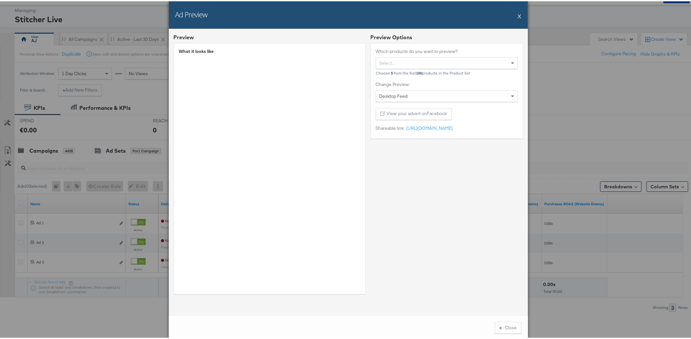
click at [443, 226] on div "Preview Options Which products do you want to preview? Select... Choose 5 from …" at bounding box center [447, 164] width 153 height 265
click at [512, 331] on button "x Close" at bounding box center [508, 327] width 26 height 12
